Goal: Check status: Check status

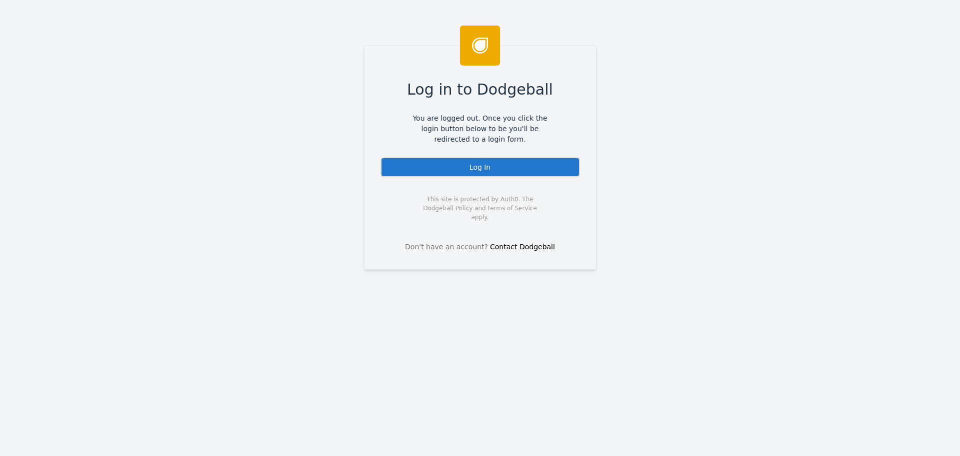
click at [476, 166] on div "Log In" at bounding box center [481, 167] width 200 height 20
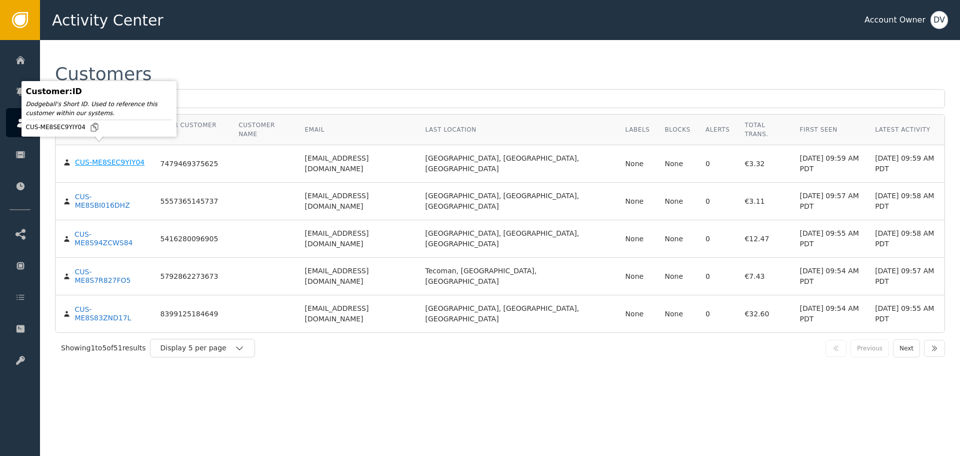
click at [108, 158] on div "CUS-ME8SEC9YIY04" at bounding box center [110, 162] width 70 height 9
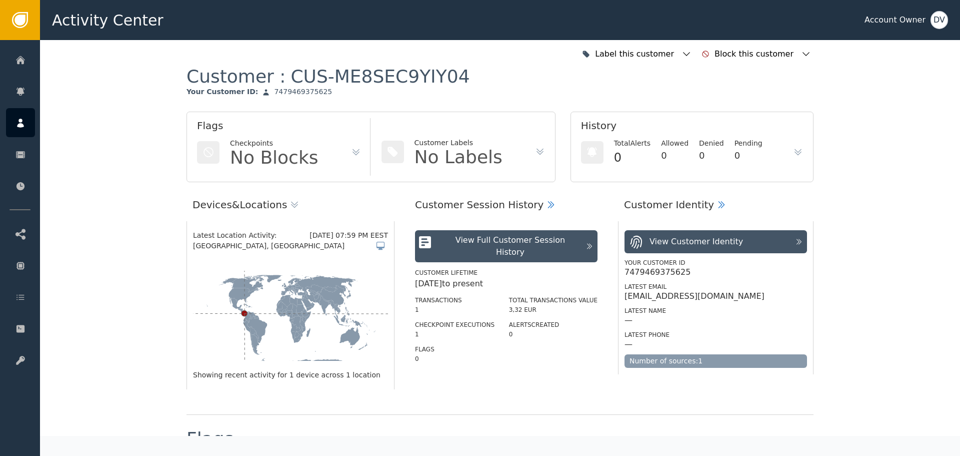
click at [351, 152] on icon at bounding box center [356, 152] width 10 height 10
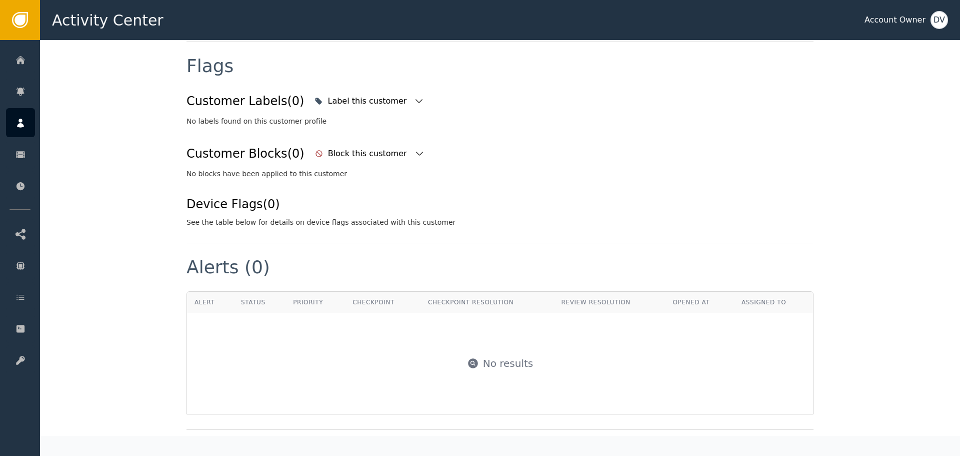
scroll to position [375, 0]
click at [414, 101] on icon "button" at bounding box center [419, 99] width 10 height 10
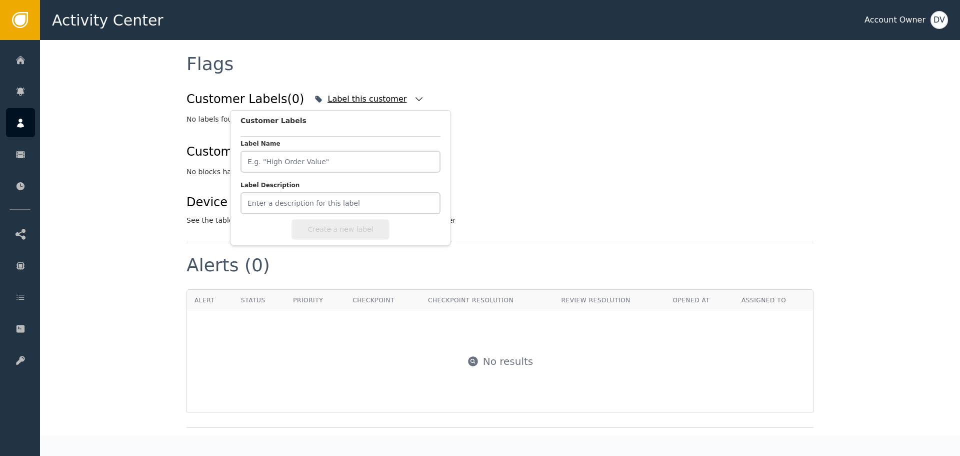
click at [414, 101] on icon "button" at bounding box center [419, 99] width 10 height 10
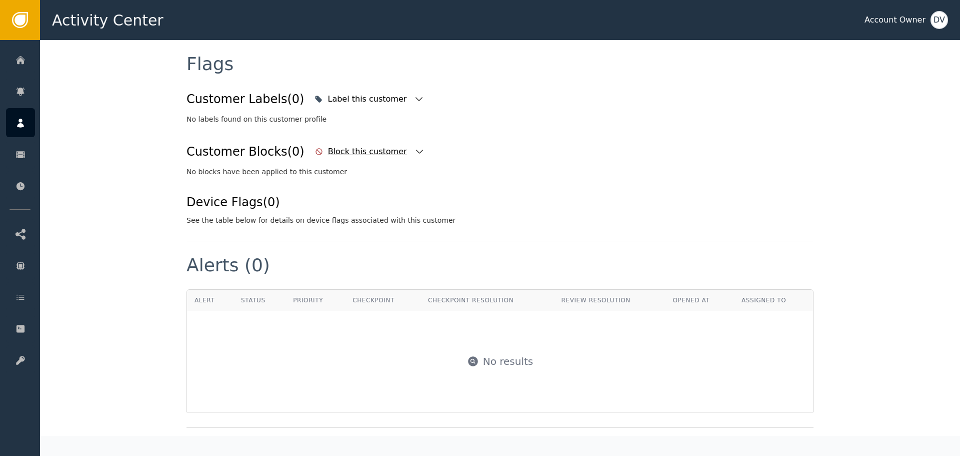
click at [415, 149] on icon "button" at bounding box center [420, 152] width 10 height 10
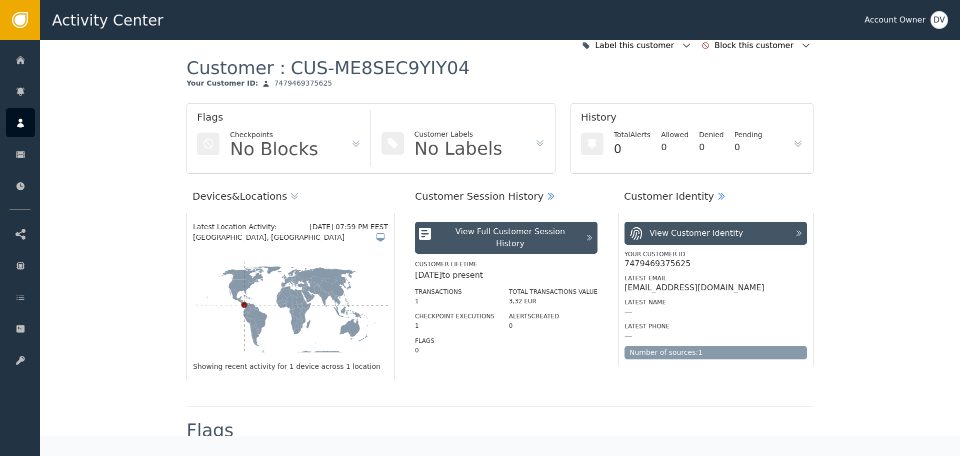
scroll to position [0, 0]
